Goal: Task Accomplishment & Management: Manage account settings

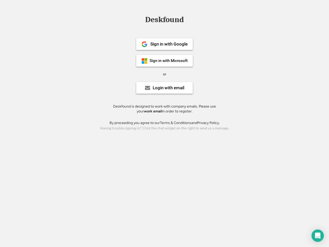
click at [165, 74] on div "or" at bounding box center [164, 74] width 3 height 5
click at [165, 21] on div "Deskfound" at bounding box center [165, 20] width 44 height 8
click at [141, 19] on div "Deskfound" at bounding box center [164, 21] width 329 height 10
click at [165, 21] on div "Deskfound" at bounding box center [165, 20] width 44 height 8
click at [165, 74] on div "or" at bounding box center [164, 74] width 3 height 5
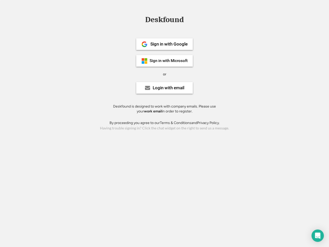
click at [165, 44] on div "Sign in with Google" at bounding box center [168, 44] width 37 height 4
click at [169, 44] on div "Sign in with Google" at bounding box center [168, 44] width 37 height 4
click at [145, 44] on img at bounding box center [144, 44] width 6 height 6
click at [165, 61] on div "Sign in with Microsoft" at bounding box center [169, 61] width 38 height 4
click at [169, 61] on div "Sign in with Microsoft" at bounding box center [169, 61] width 38 height 4
